Goal: Register for event/course

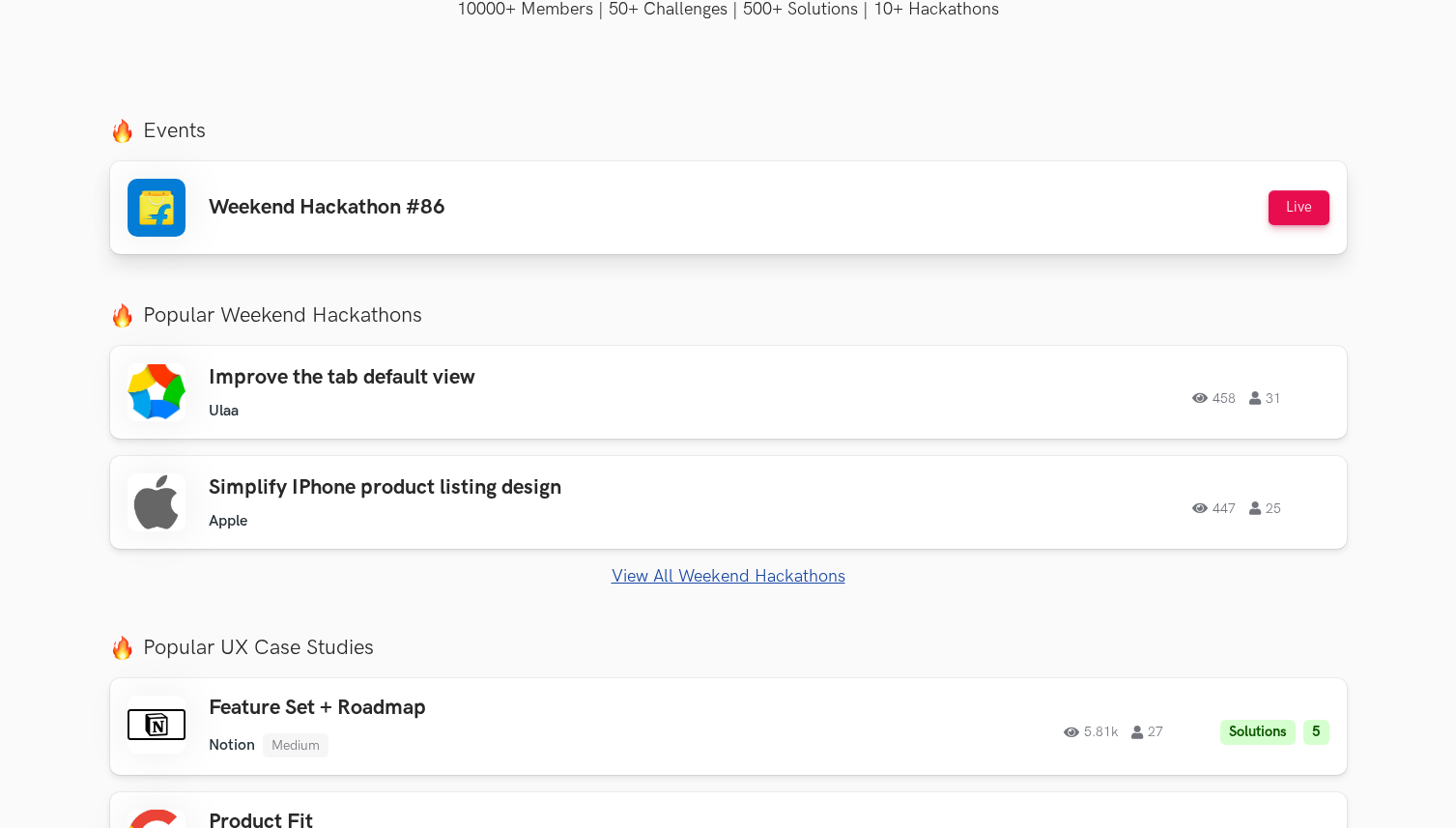
click at [616, 192] on div "Weekend Hackathon #86 Live" at bounding box center [728, 207] width 1202 height 58
click at [1288, 211] on button "Live" at bounding box center [1299, 207] width 61 height 34
click at [1307, 207] on button "Live" at bounding box center [1299, 207] width 61 height 34
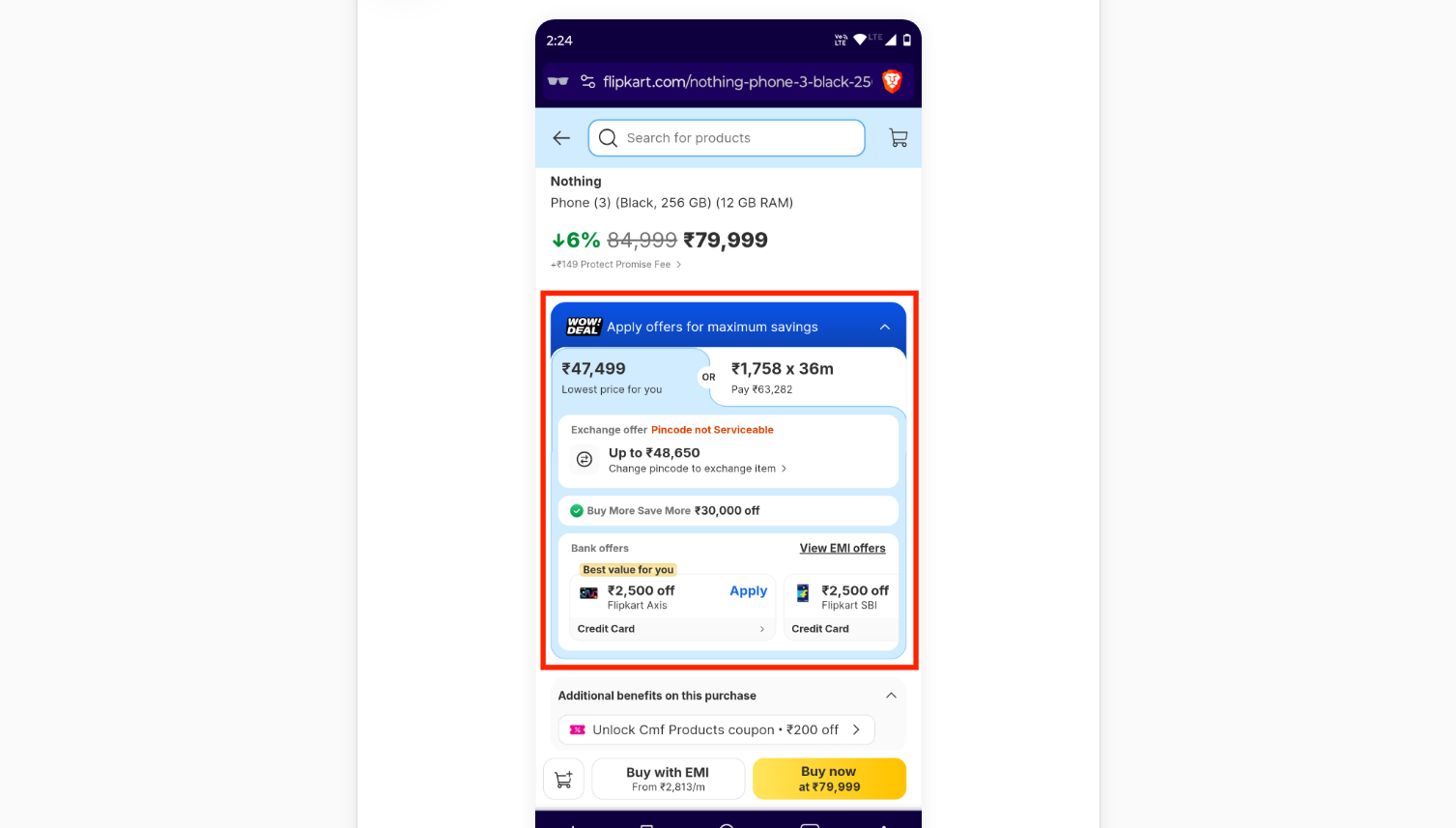
scroll to position [1186, 0]
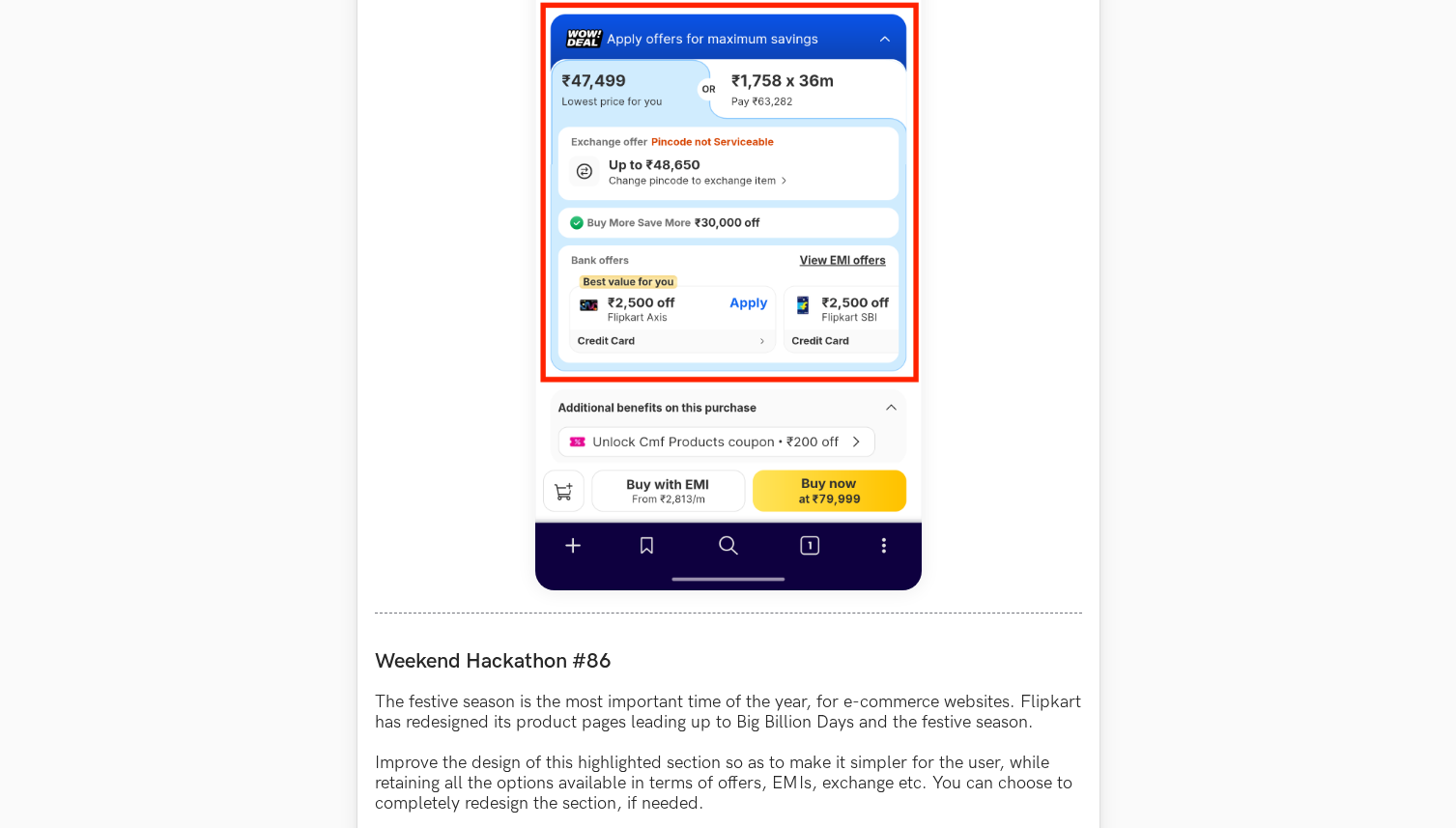
click at [698, 248] on img at bounding box center [728, 160] width 387 height 859
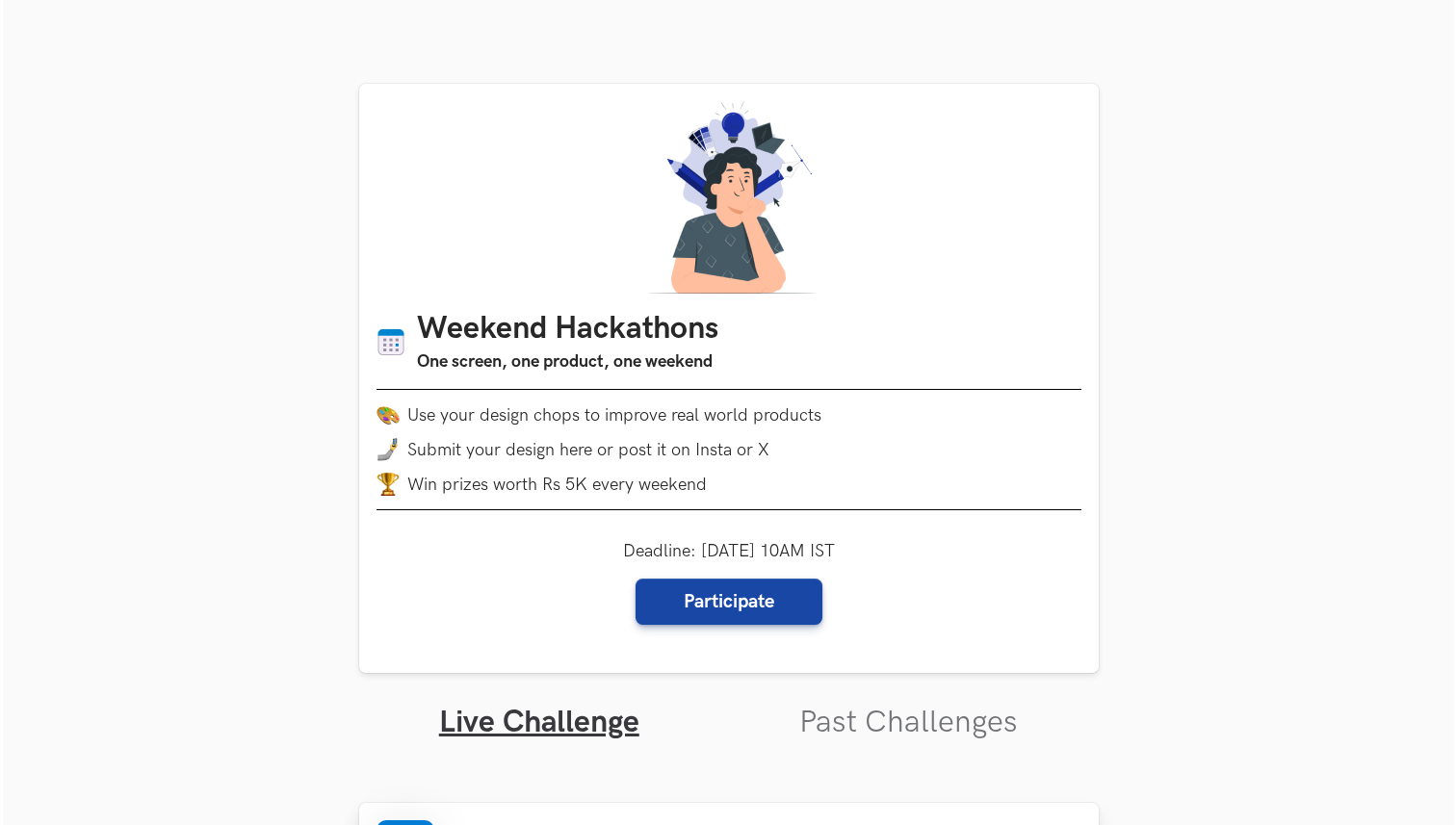
scroll to position [0, 0]
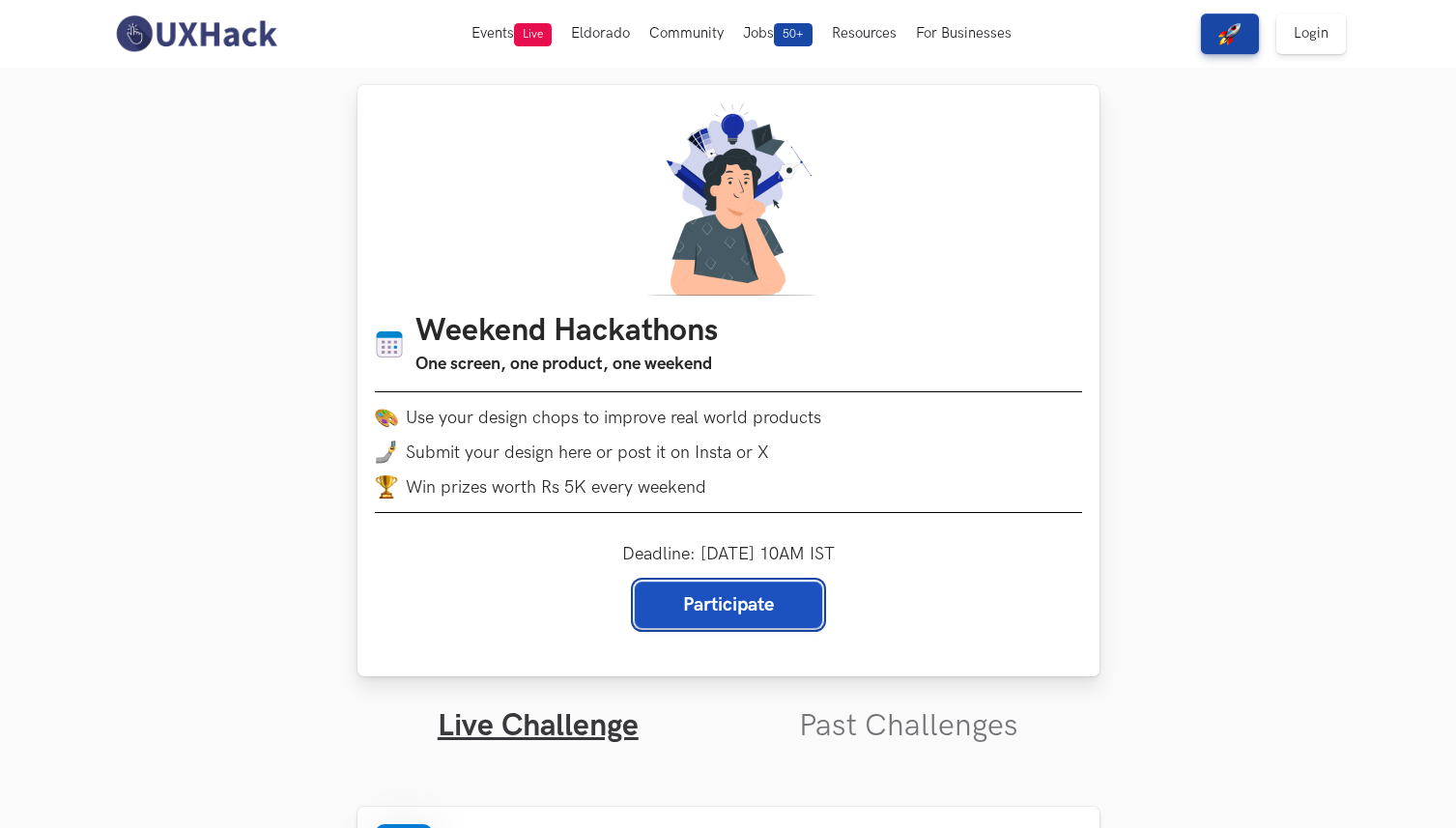
click at [748, 598] on link "Participate" at bounding box center [728, 604] width 188 height 46
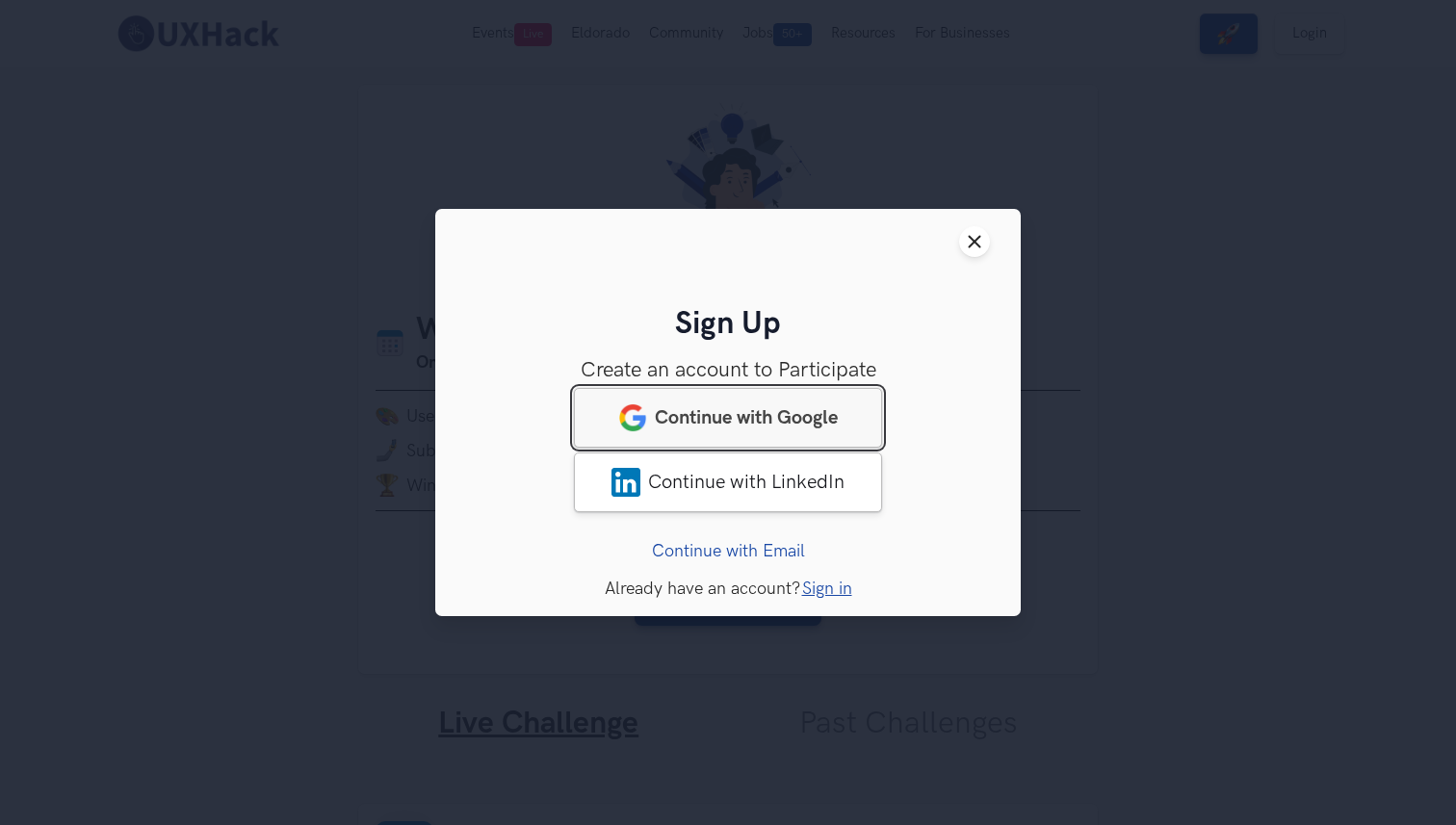
click at [778, 430] on link "Continue with Google" at bounding box center [727, 418] width 308 height 60
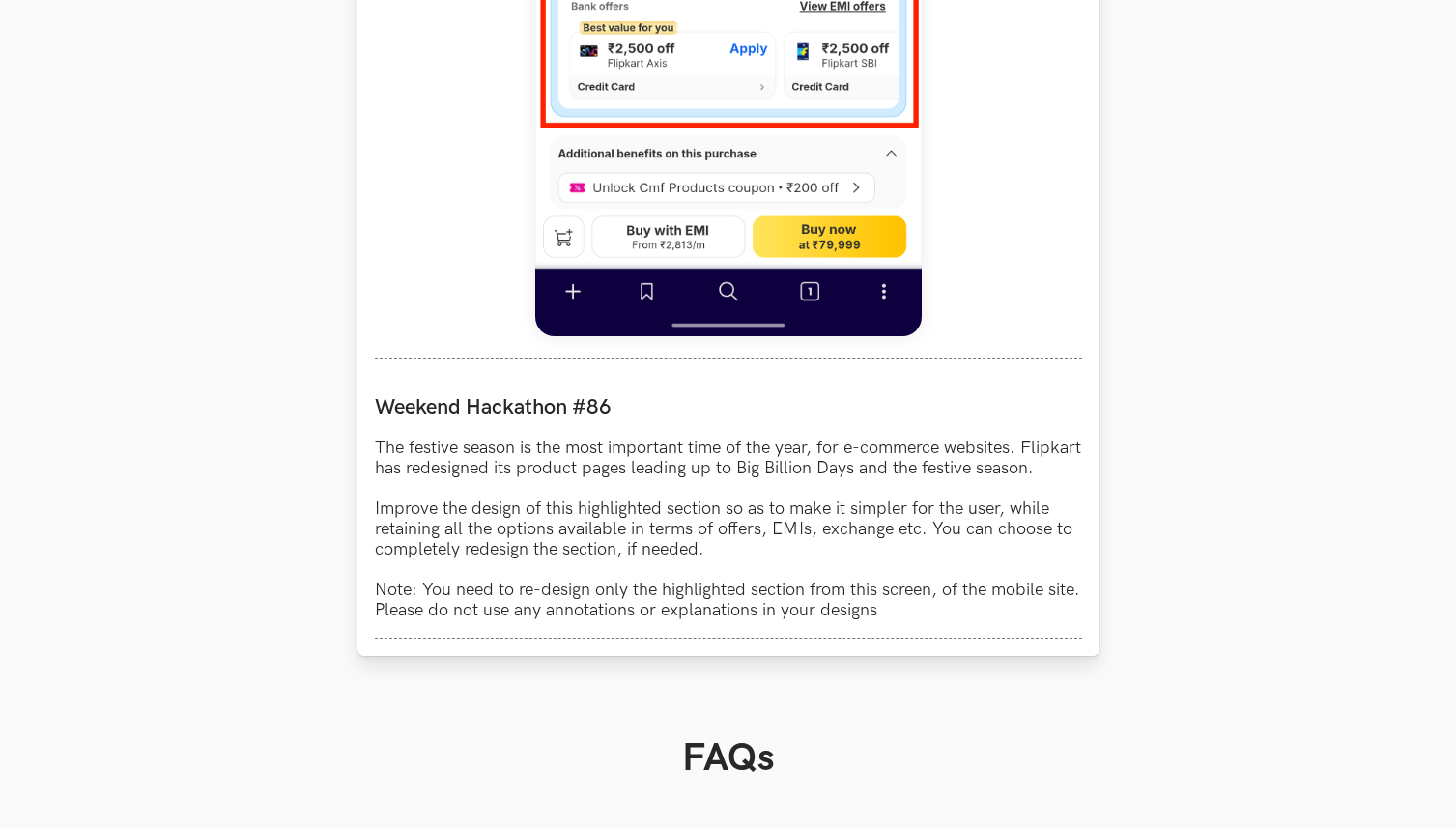
scroll to position [1826, 0]
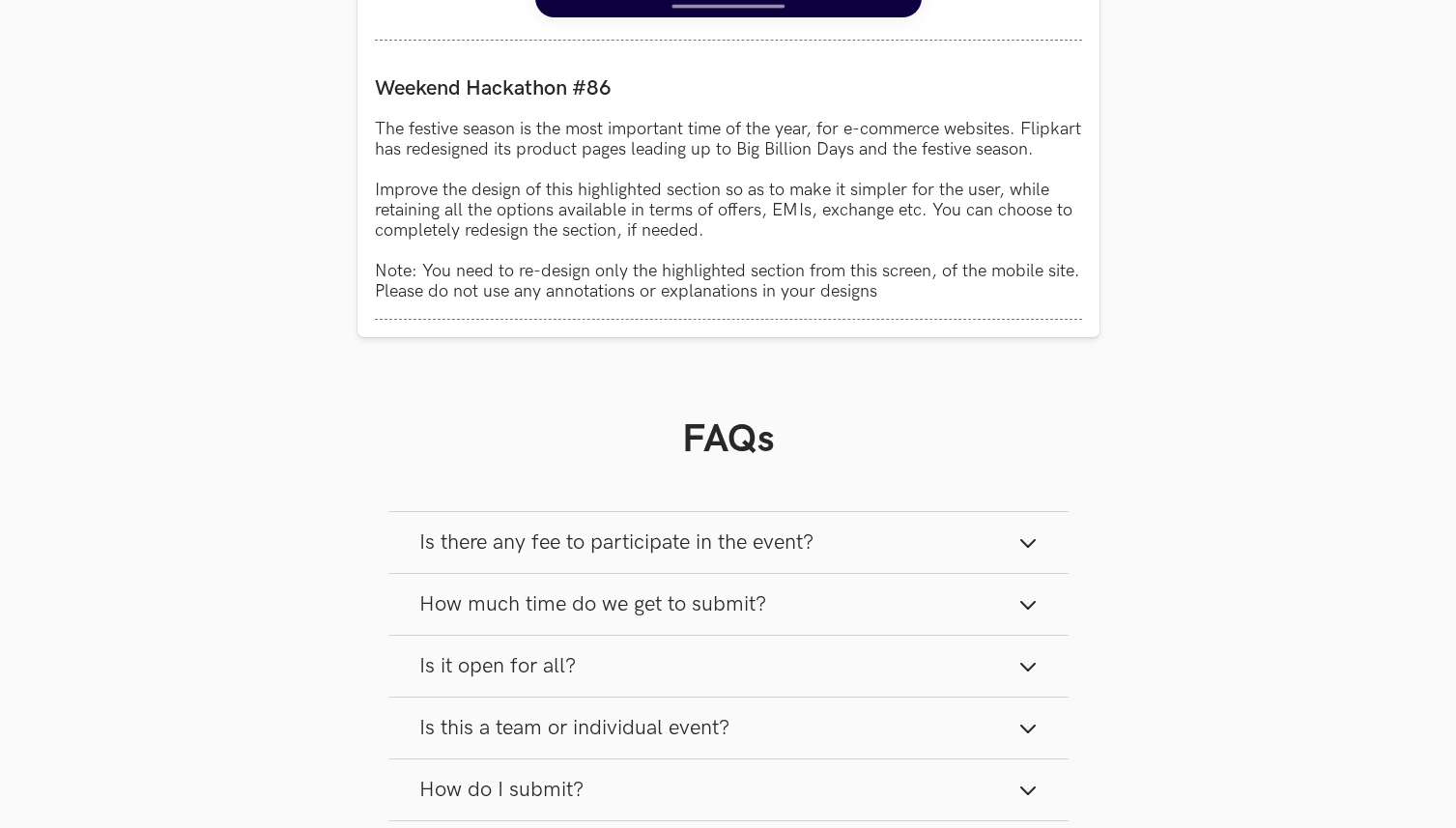
scroll to position [1986, 0]
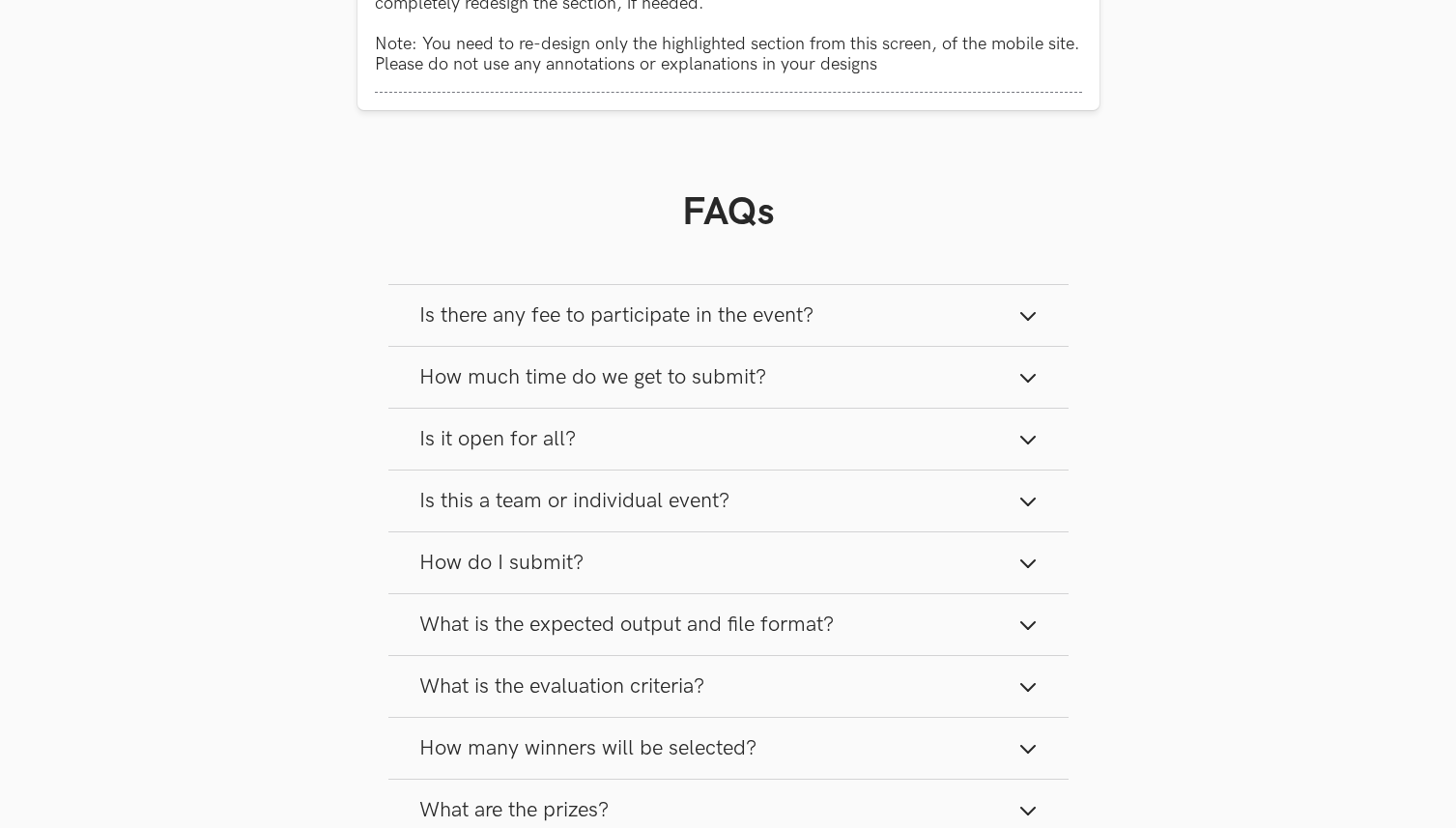
click at [962, 396] on button "How much time do we get to submit?" at bounding box center [728, 377] width 680 height 61
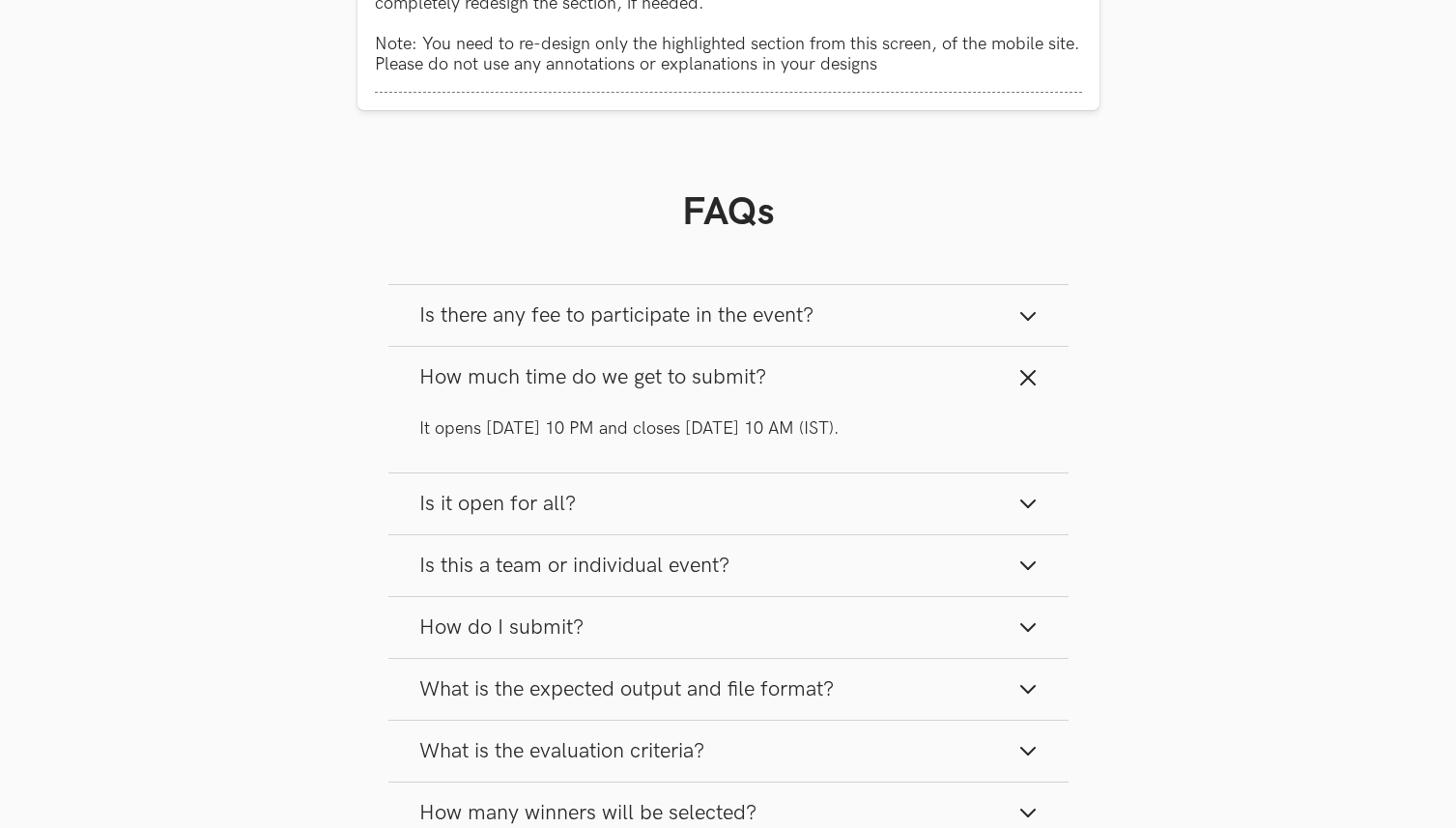
click at [962, 396] on button "How much time do we get to submit?" at bounding box center [728, 377] width 680 height 61
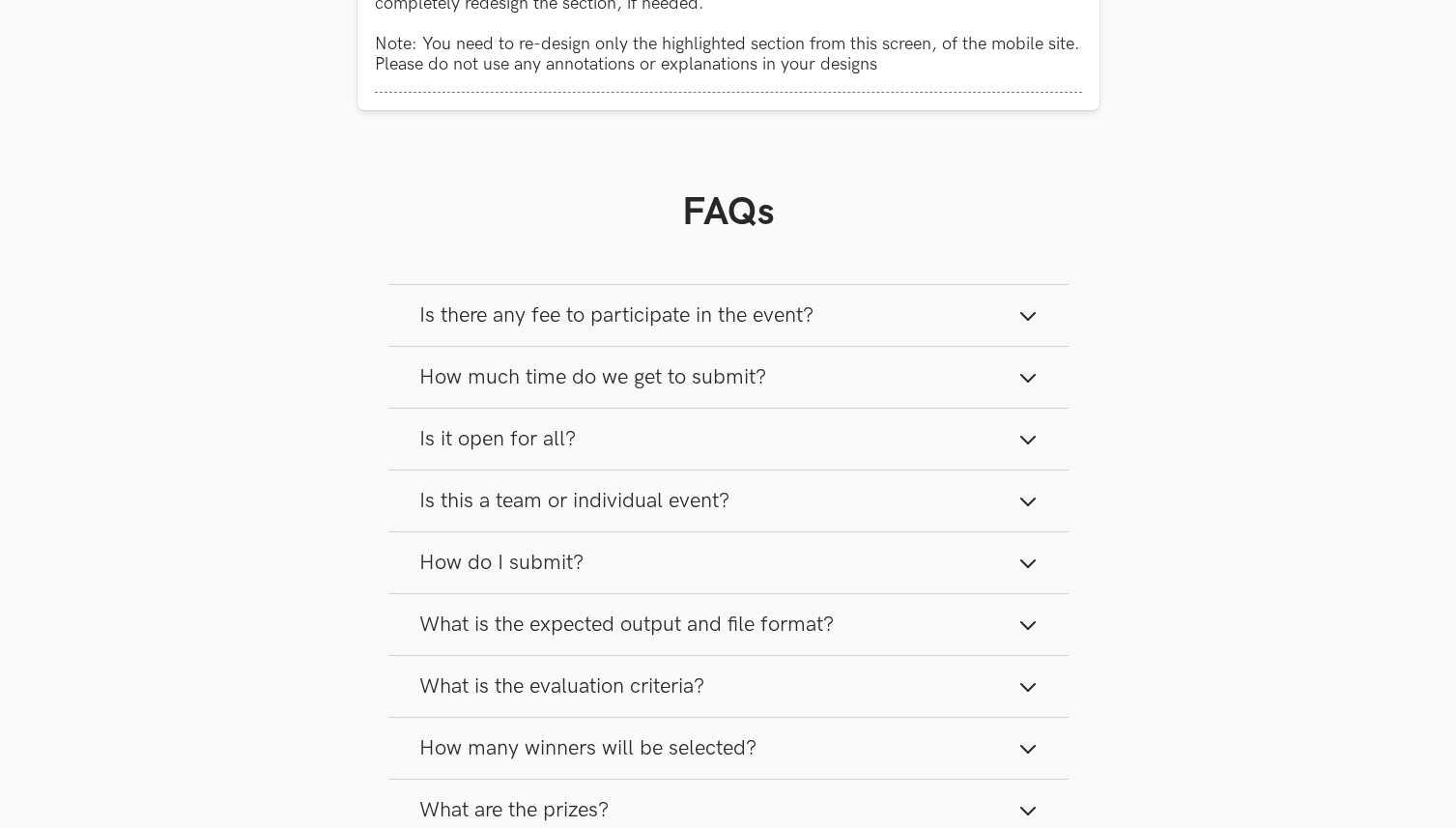
click at [921, 501] on button "Is this a team or individual event?" at bounding box center [728, 501] width 680 height 61
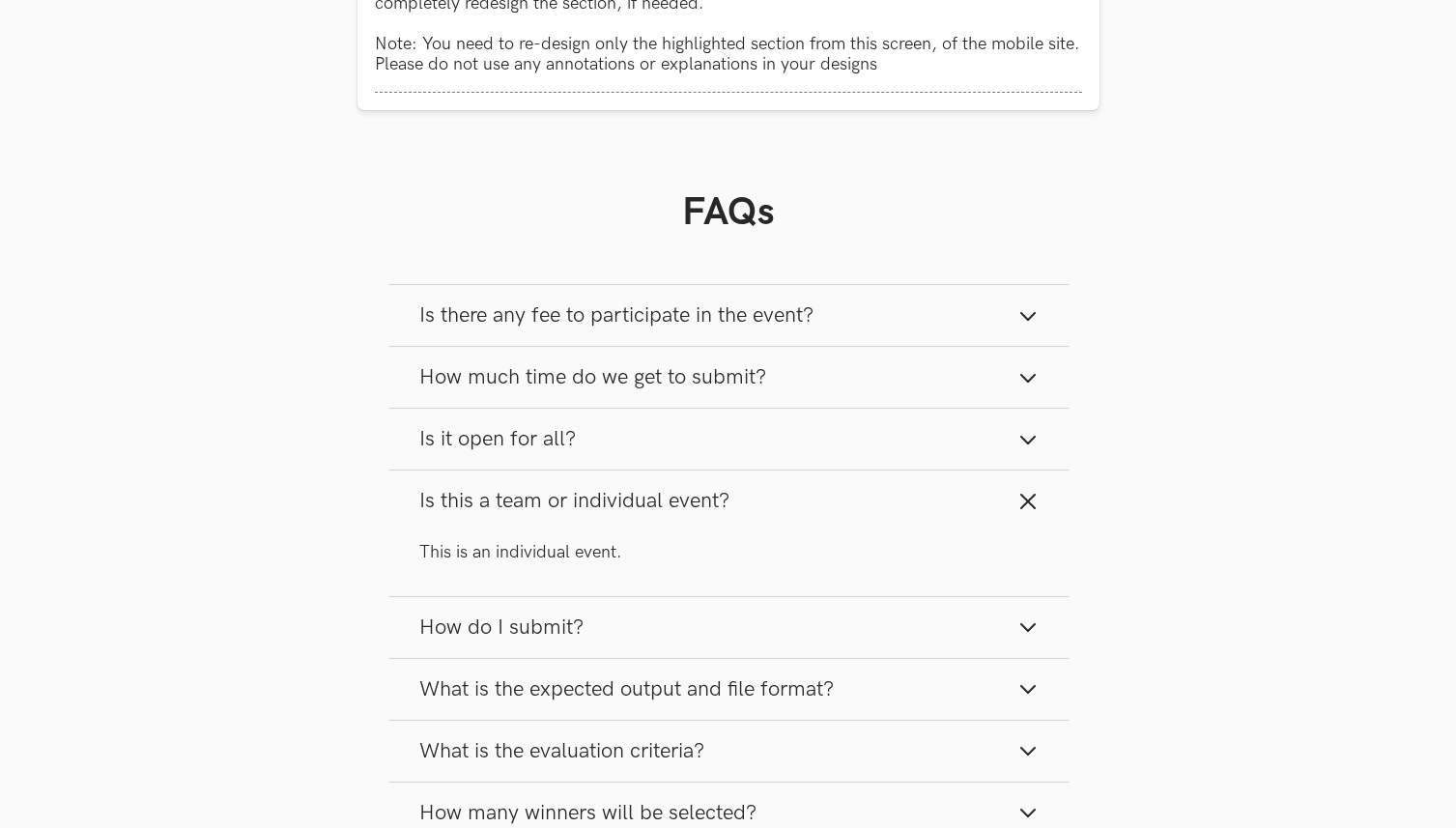
click at [921, 501] on button "Is this a team or individual event?" at bounding box center [728, 501] width 680 height 61
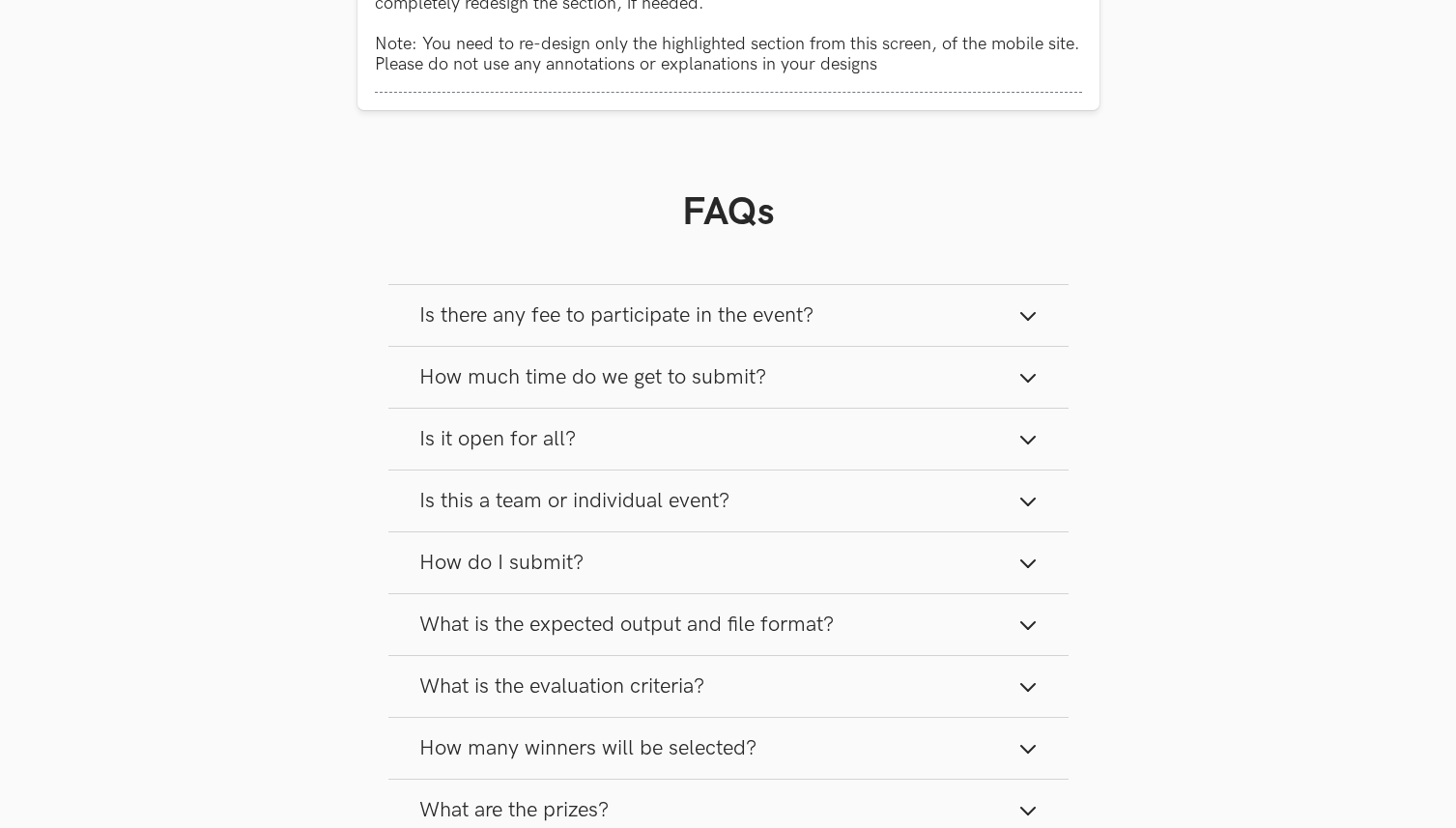
click at [914, 566] on button "How do I submit?" at bounding box center [728, 563] width 680 height 61
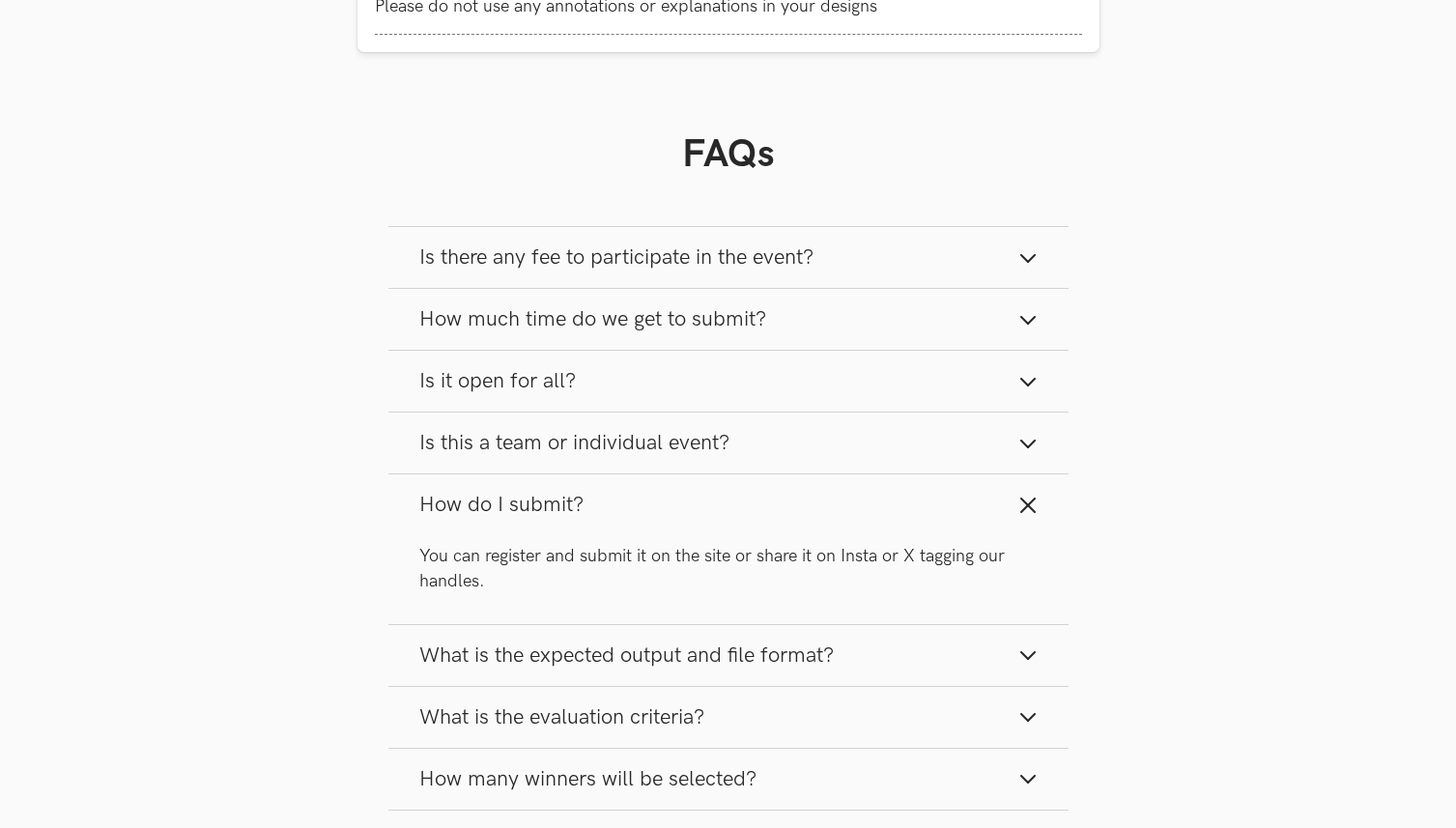
scroll to position [2058, 0]
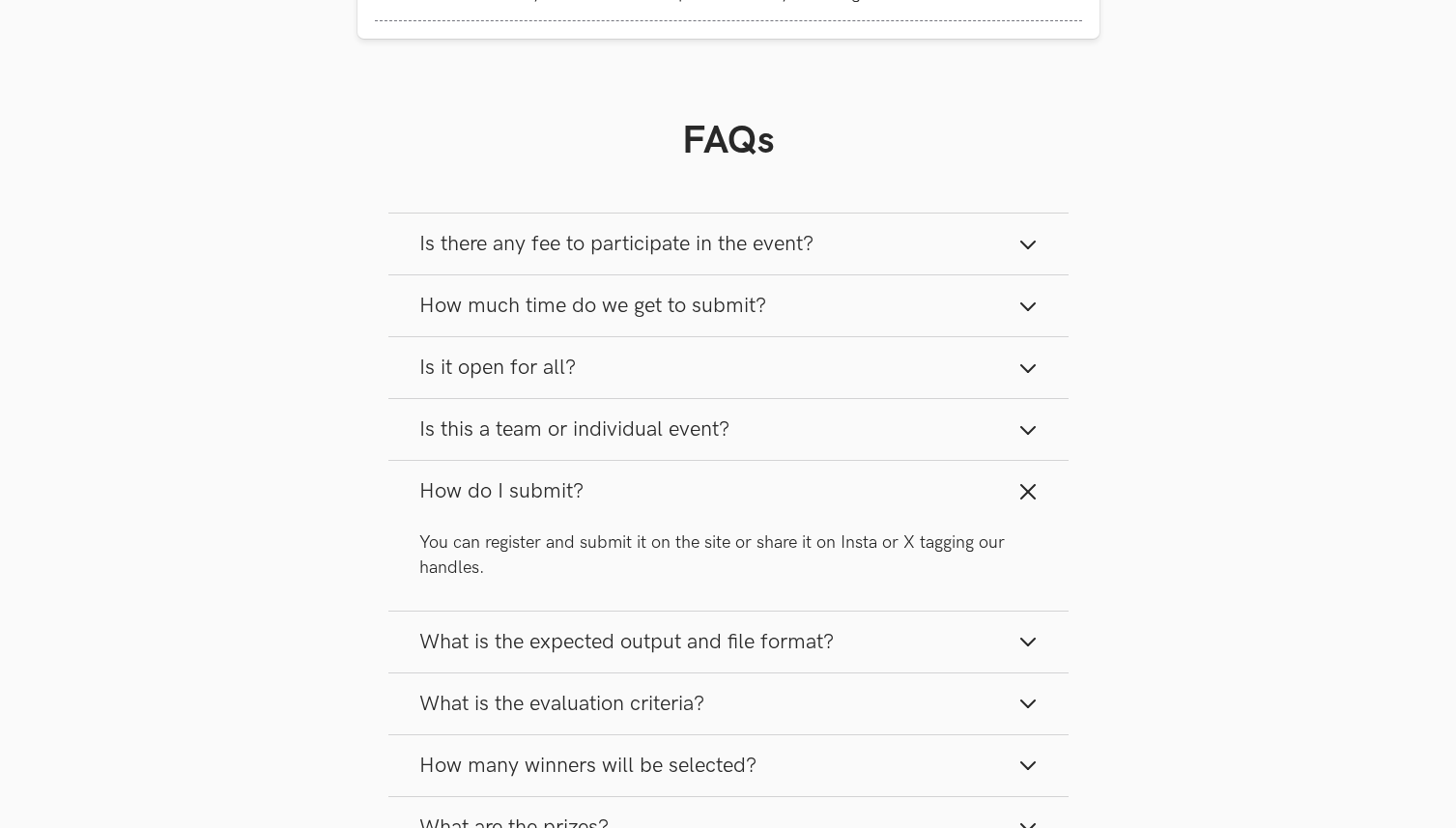
click at [896, 610] on div "You can register and submit it on the site or share it on Insta or X tagging ou…" at bounding box center [728, 566] width 680 height 88
click at [905, 645] on button "What is the expected output and file format?" at bounding box center [728, 642] width 680 height 61
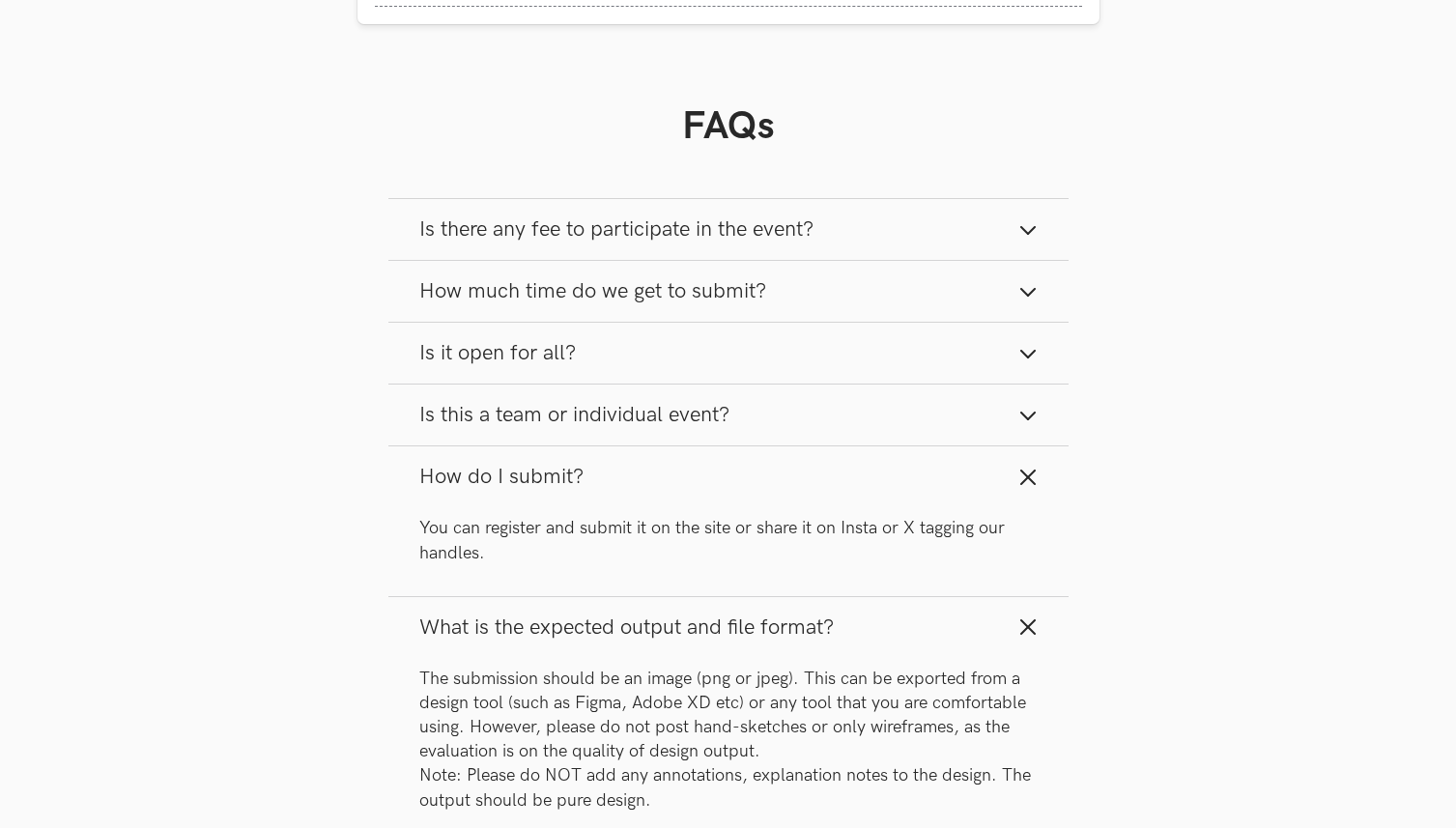
scroll to position [2073, 0]
click at [905, 645] on button "What is the expected output and file format?" at bounding box center [728, 626] width 680 height 61
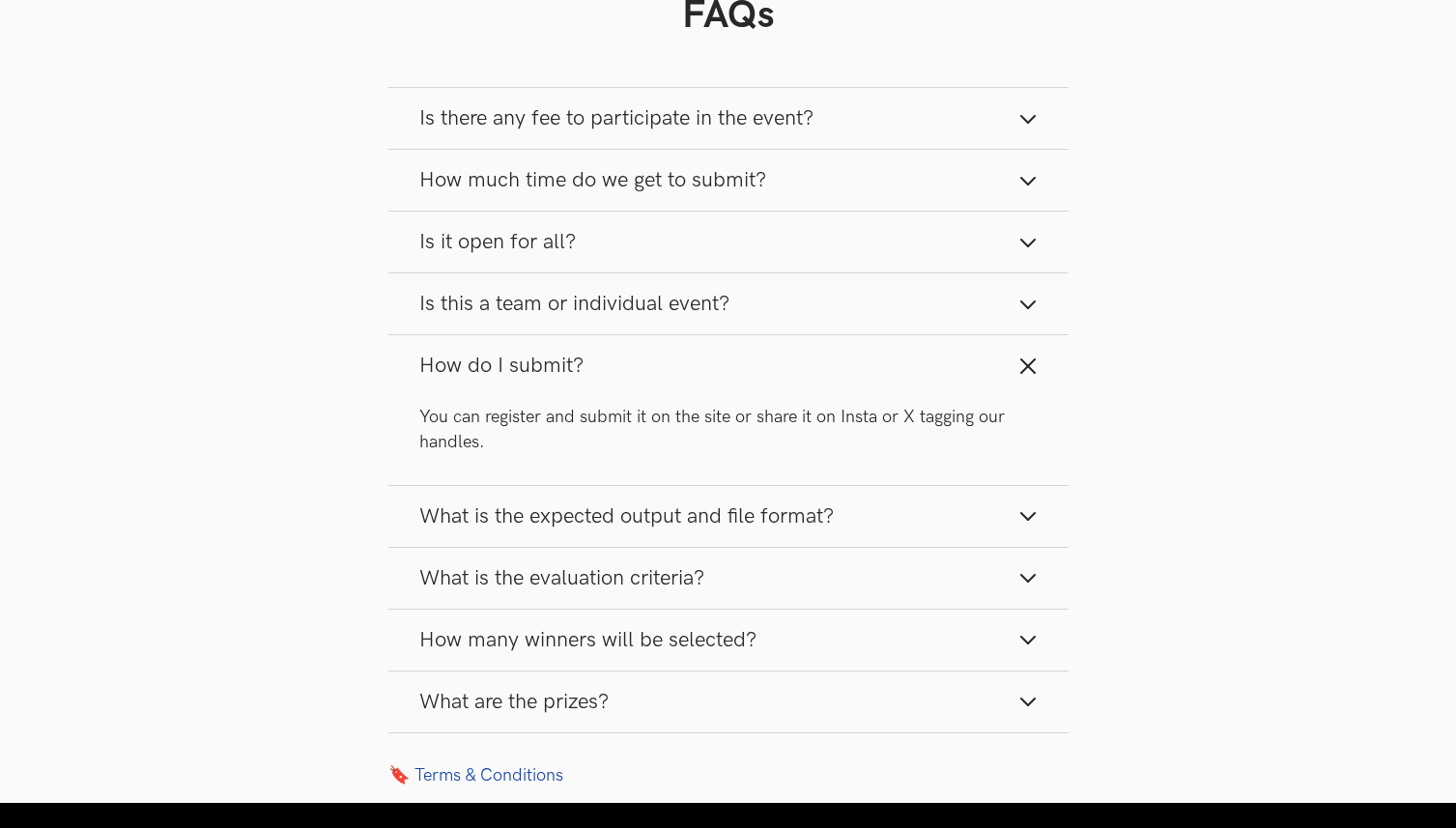
scroll to position [2197, 0]
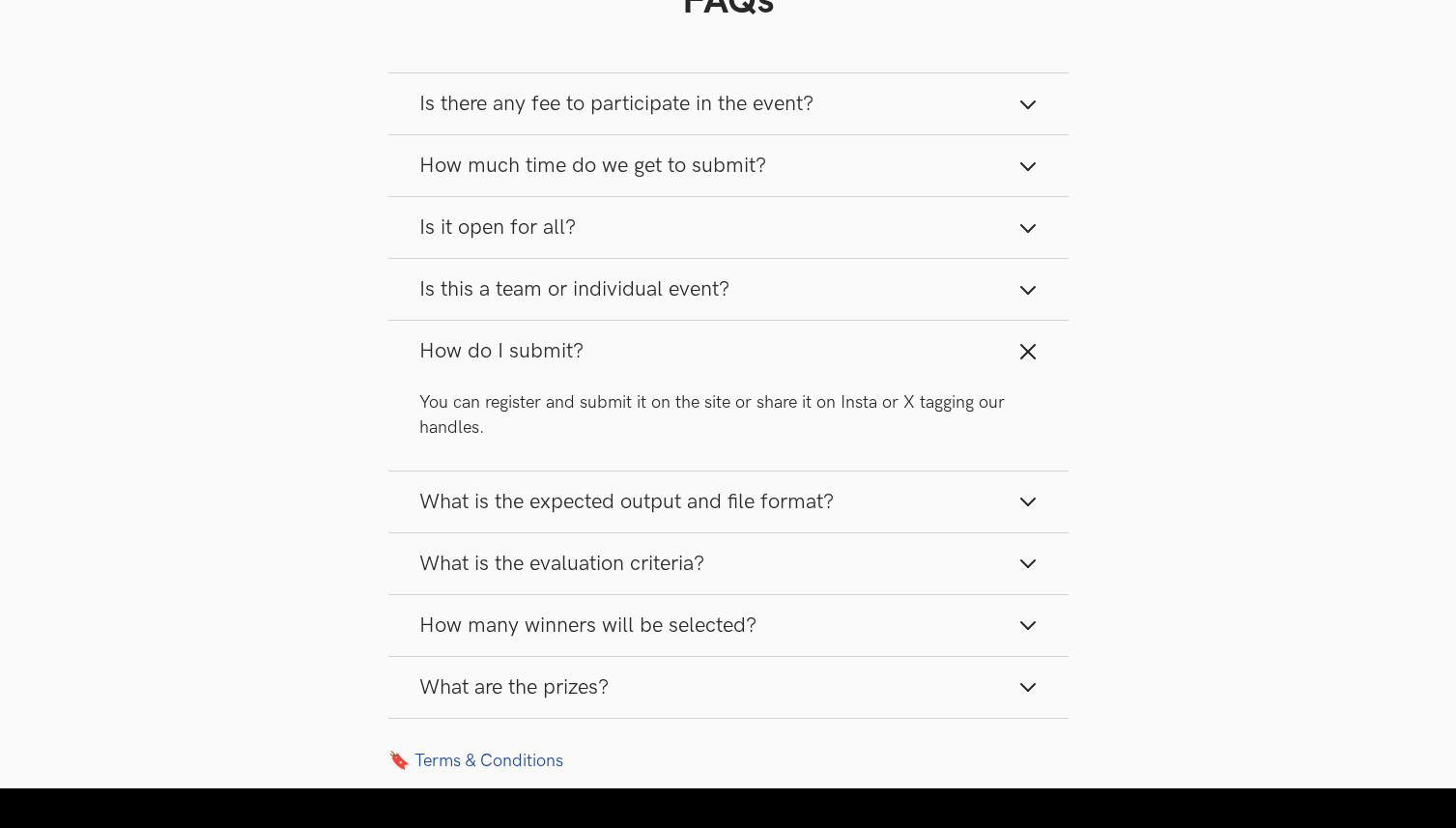
click at [910, 594] on button "What is the evaluation criteria?" at bounding box center [728, 564] width 680 height 61
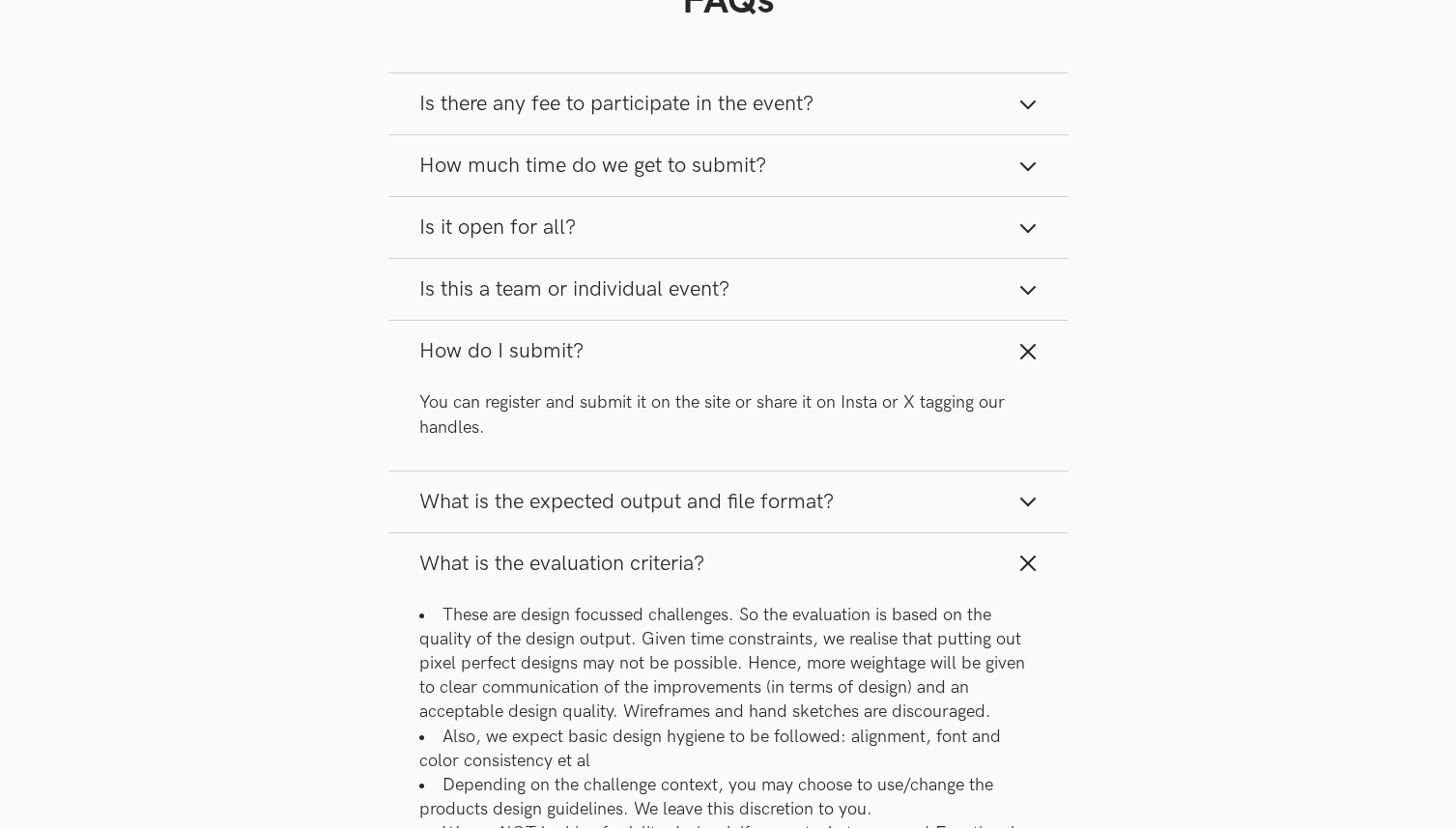
click at [910, 594] on button "What is the evaluation criteria?" at bounding box center [728, 564] width 680 height 61
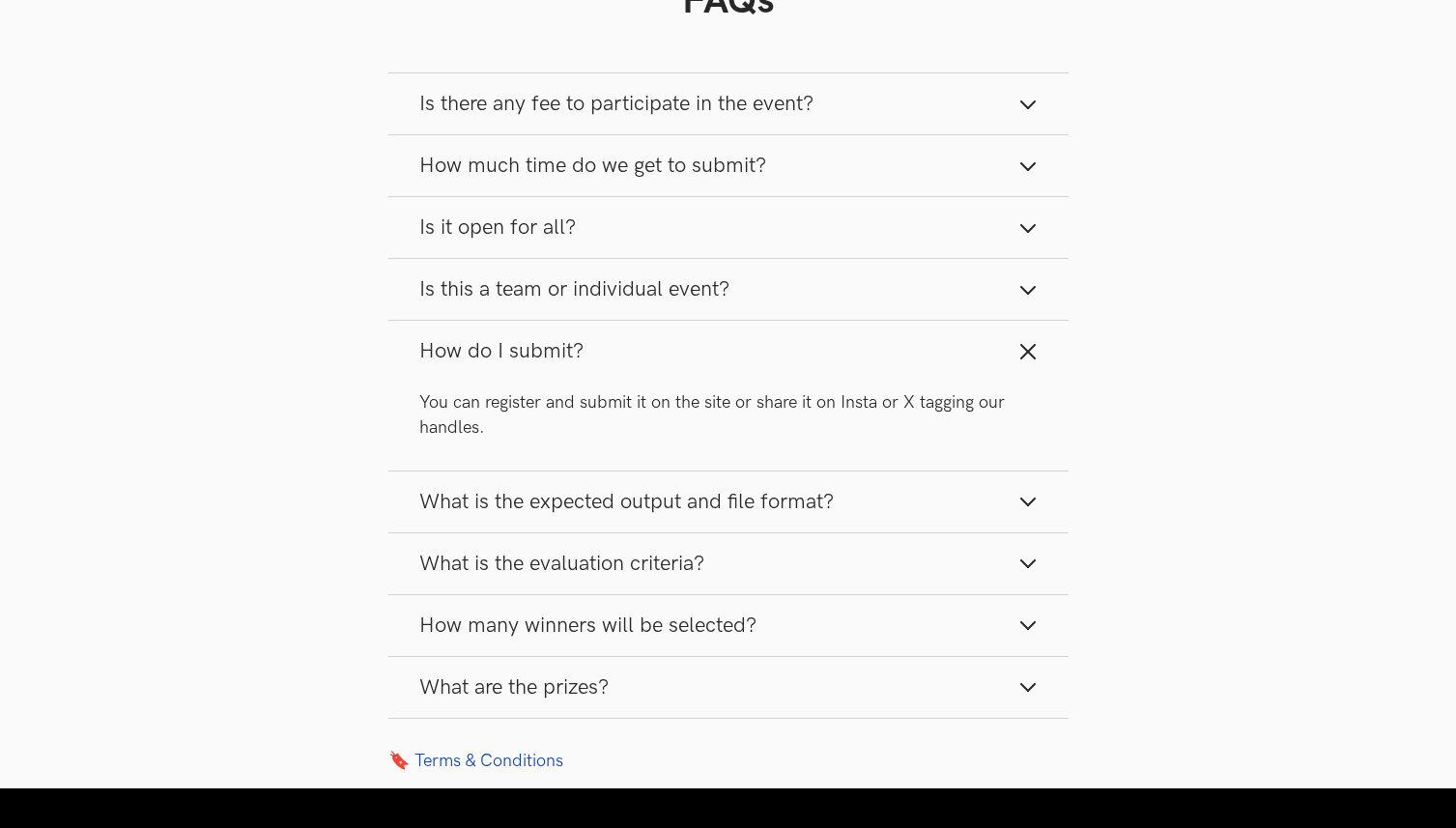
click at [906, 645] on button "How many winners will be selected?" at bounding box center [728, 626] width 680 height 61
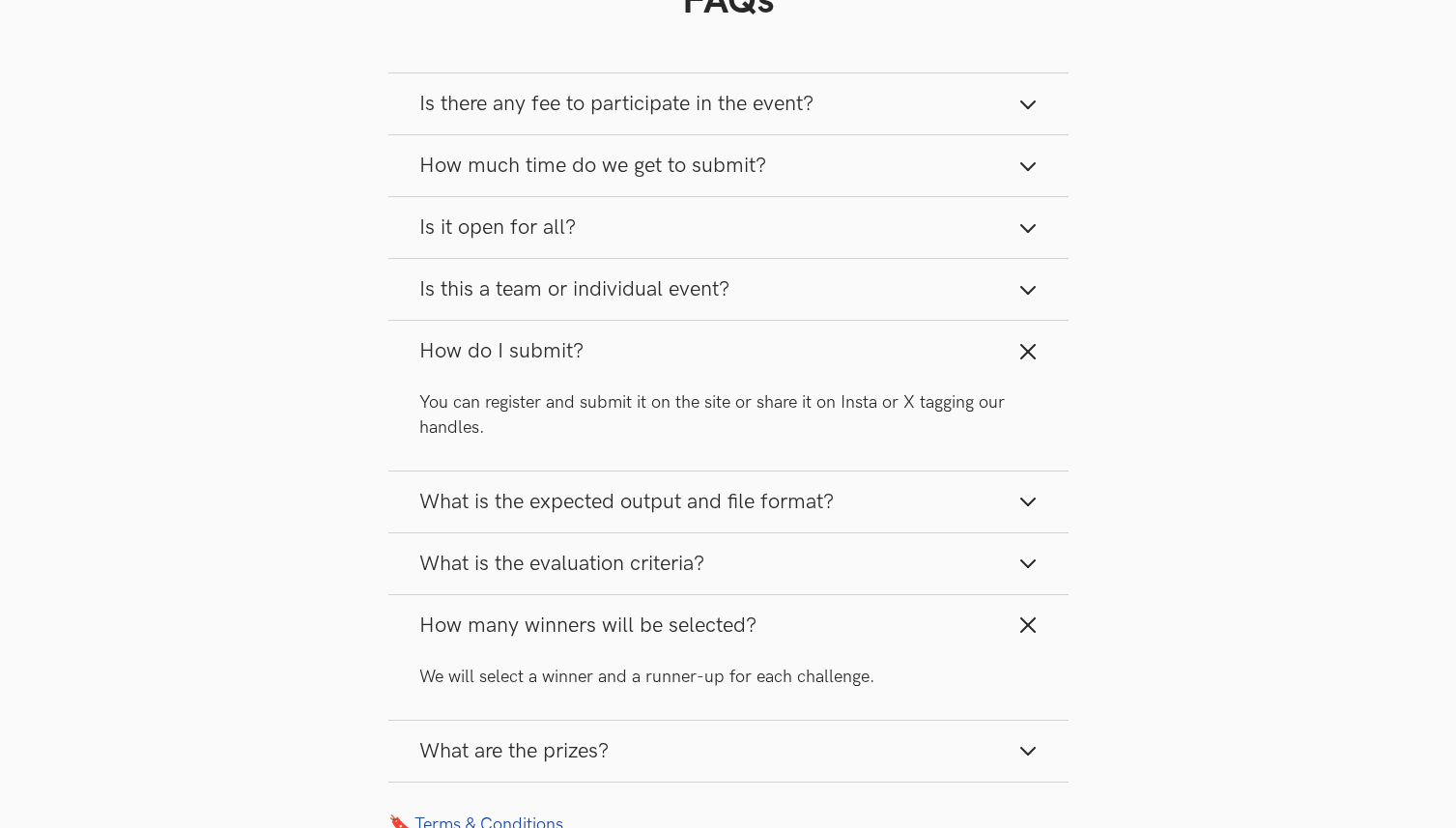
click at [906, 645] on button "How many winners will be selected?" at bounding box center [728, 626] width 680 height 61
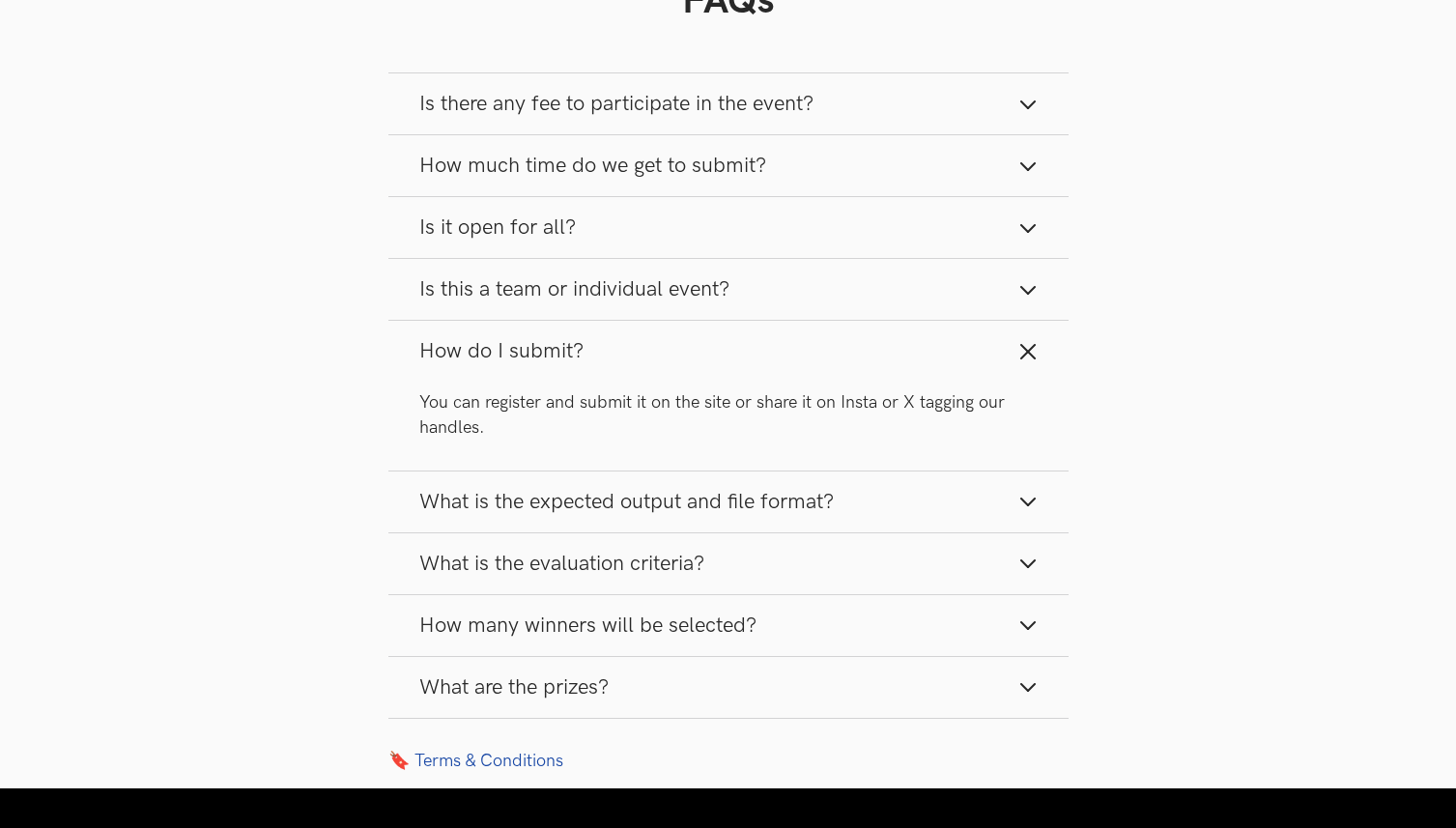
click at [923, 702] on button "What are the prizes?" at bounding box center [728, 688] width 680 height 61
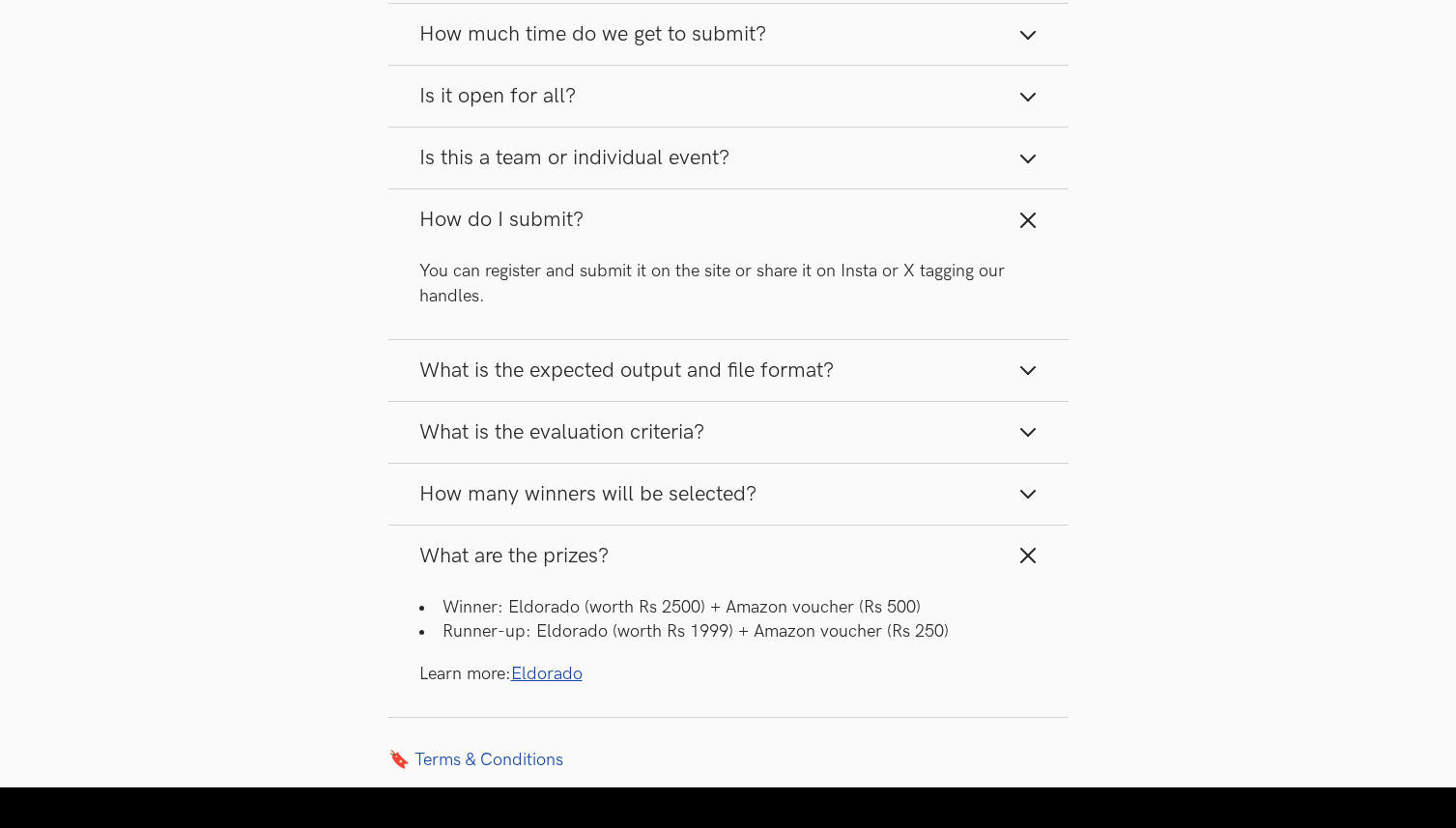
scroll to position [2343, 0]
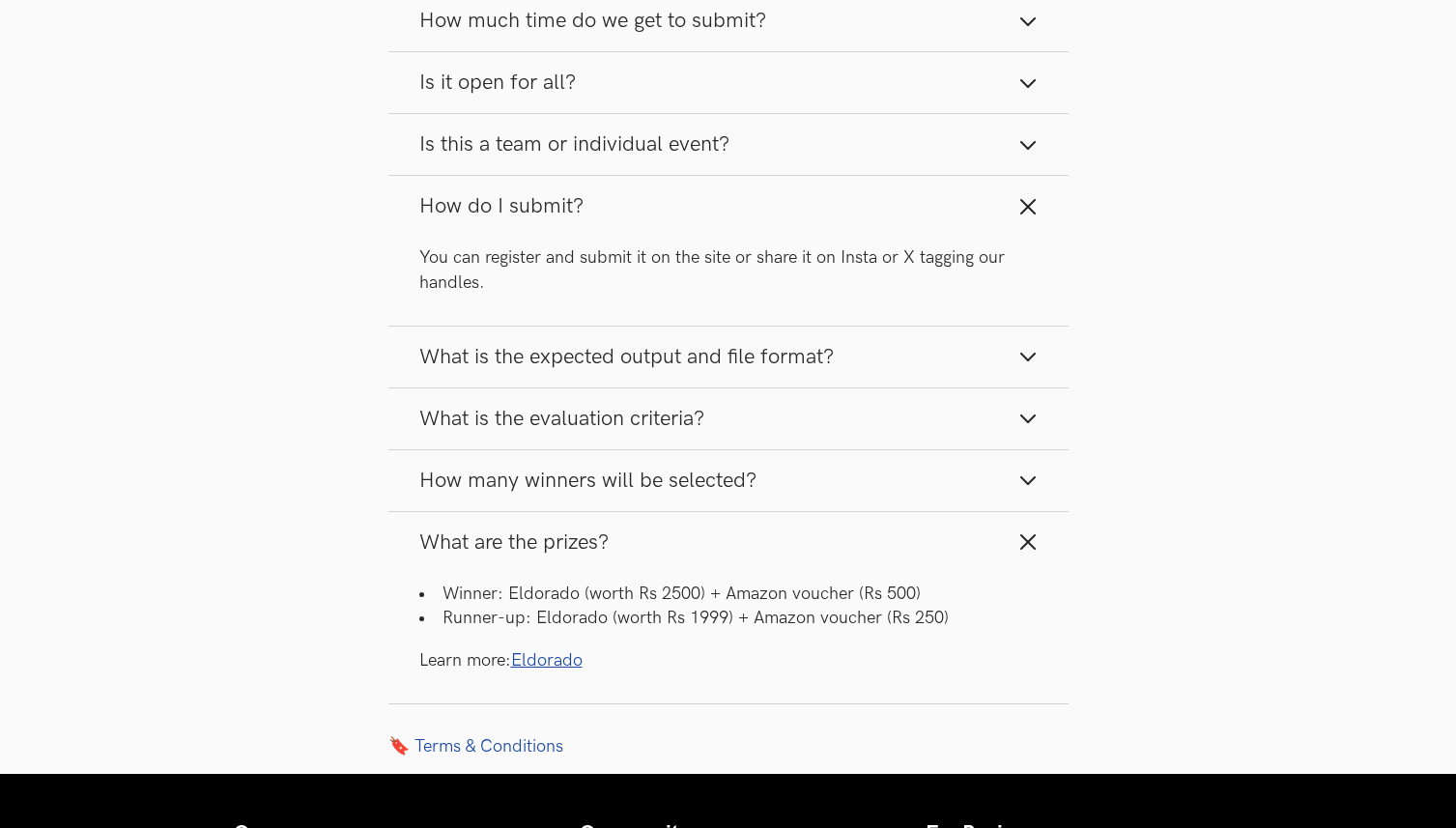
click at [557, 671] on link "Eldorado" at bounding box center [546, 660] width 72 height 21
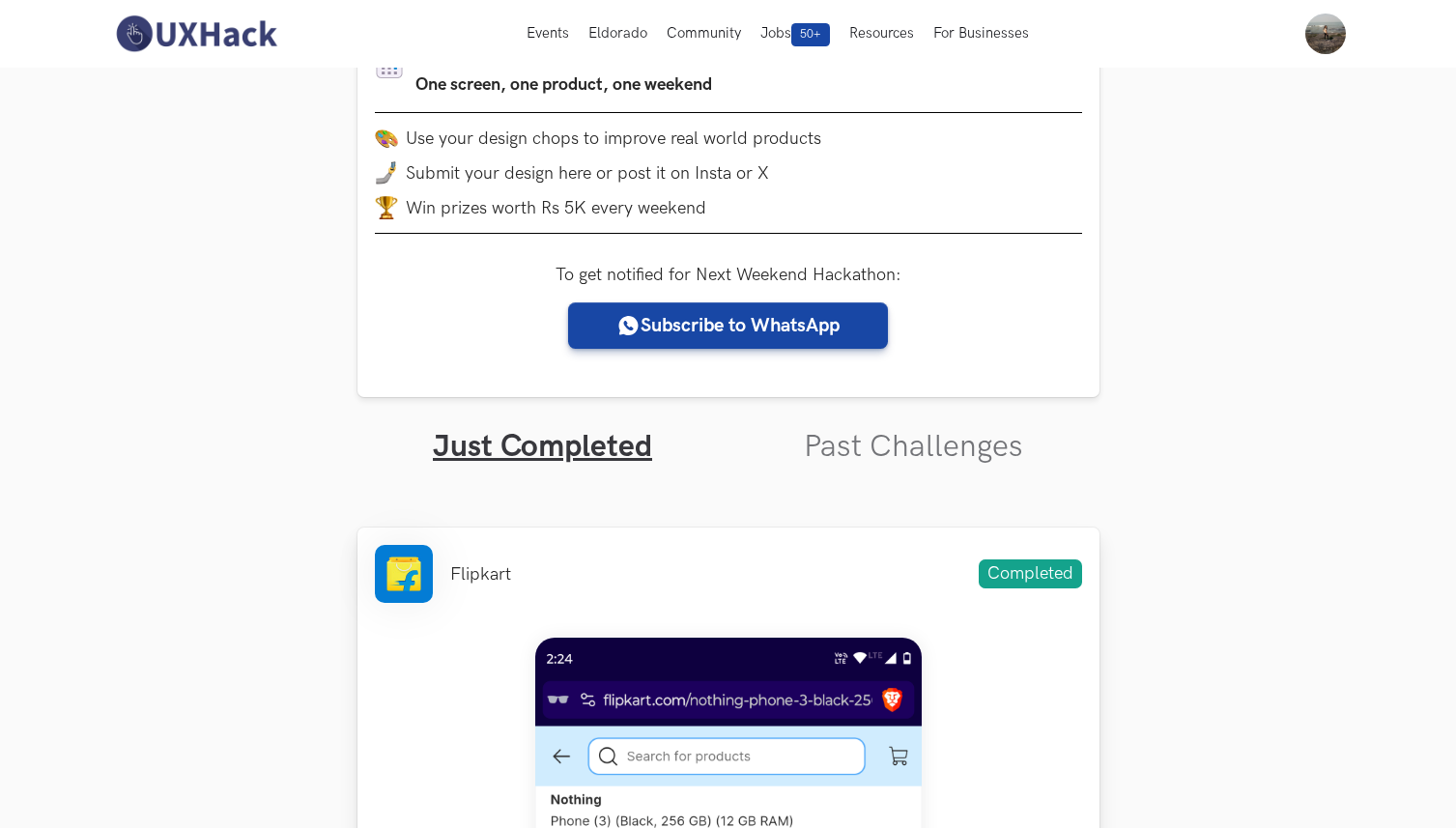
scroll to position [0, 0]
